Goal: Information Seeking & Learning: Learn about a topic

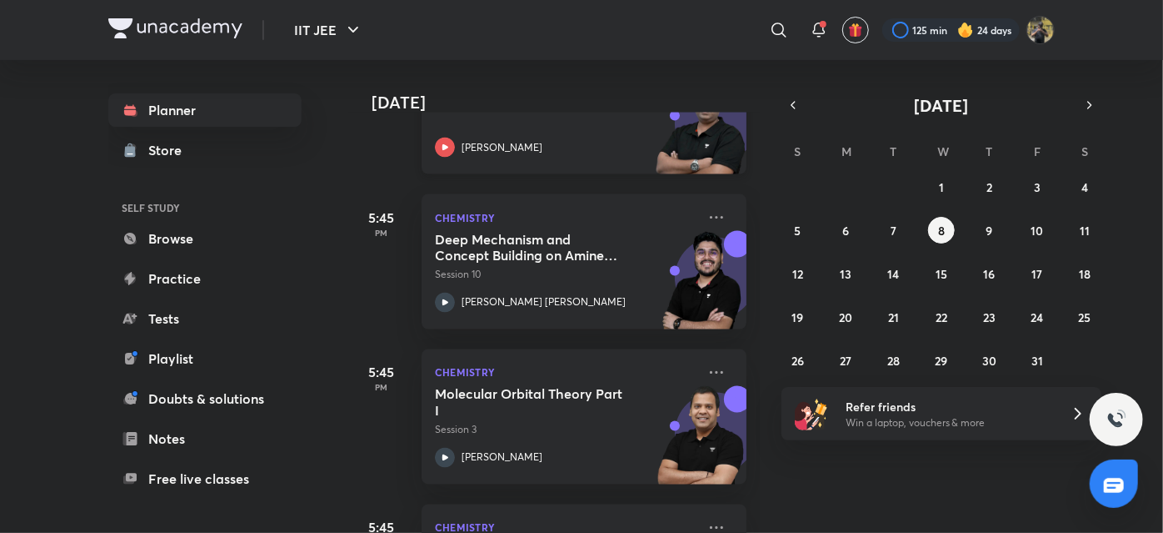
scroll to position [1476, 0]
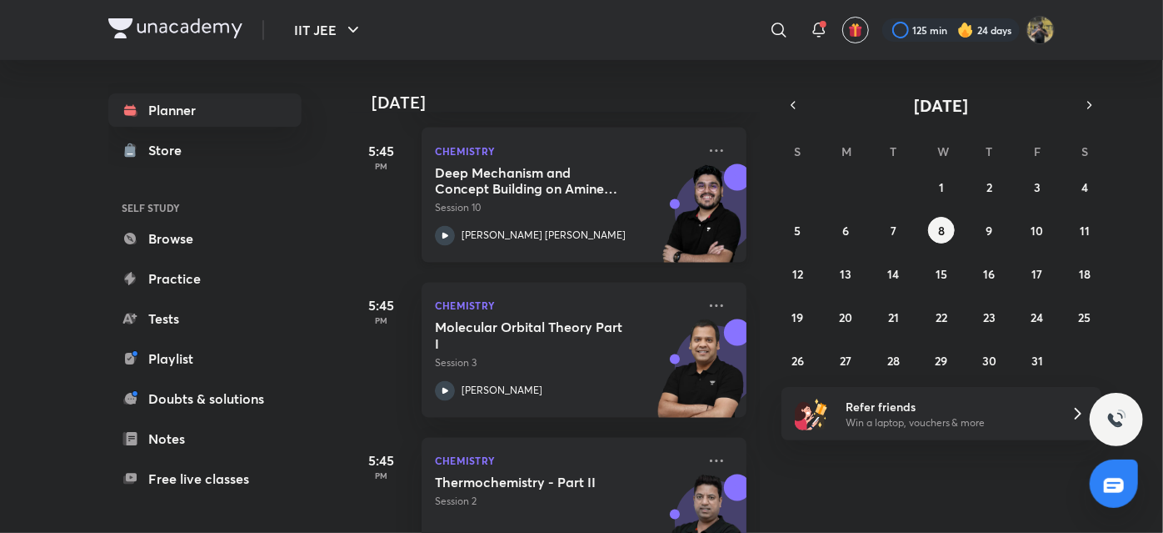
click at [495, 215] on div "Deep Mechanism and Concept Building on Amines & N-Containing Compounds - 10 Ses…" at bounding box center [566, 205] width 262 height 82
